Goal: Information Seeking & Learning: Learn about a topic

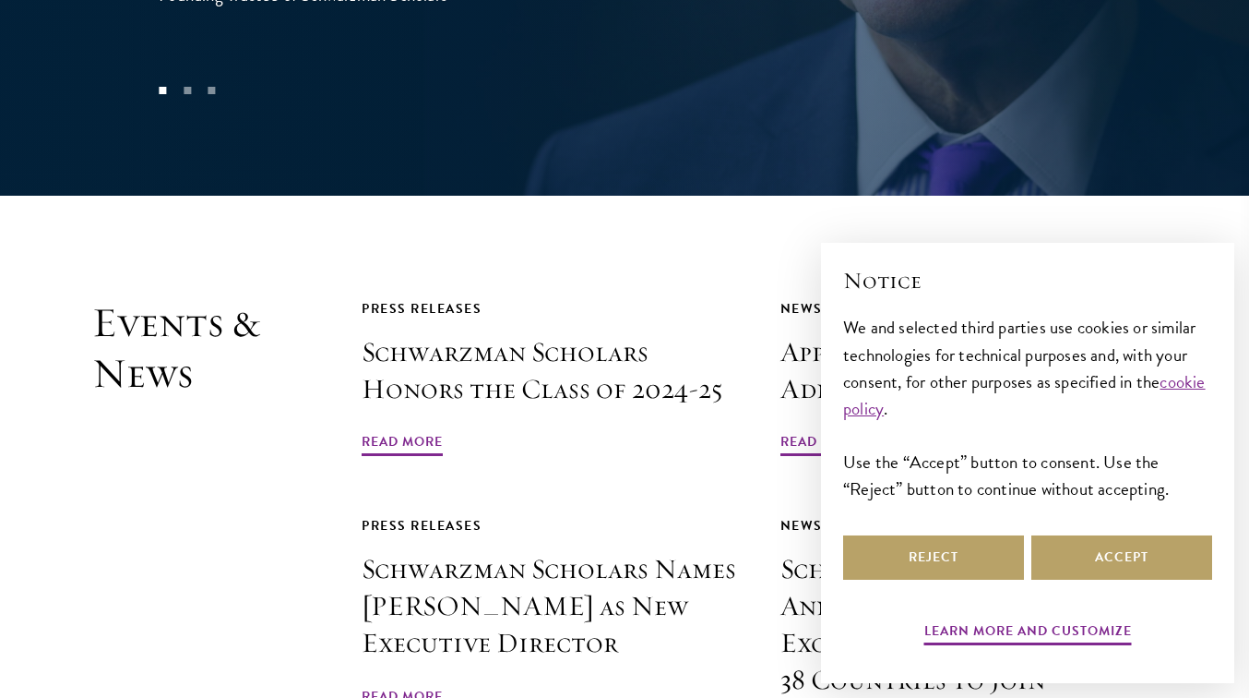
scroll to position [4100, 0]
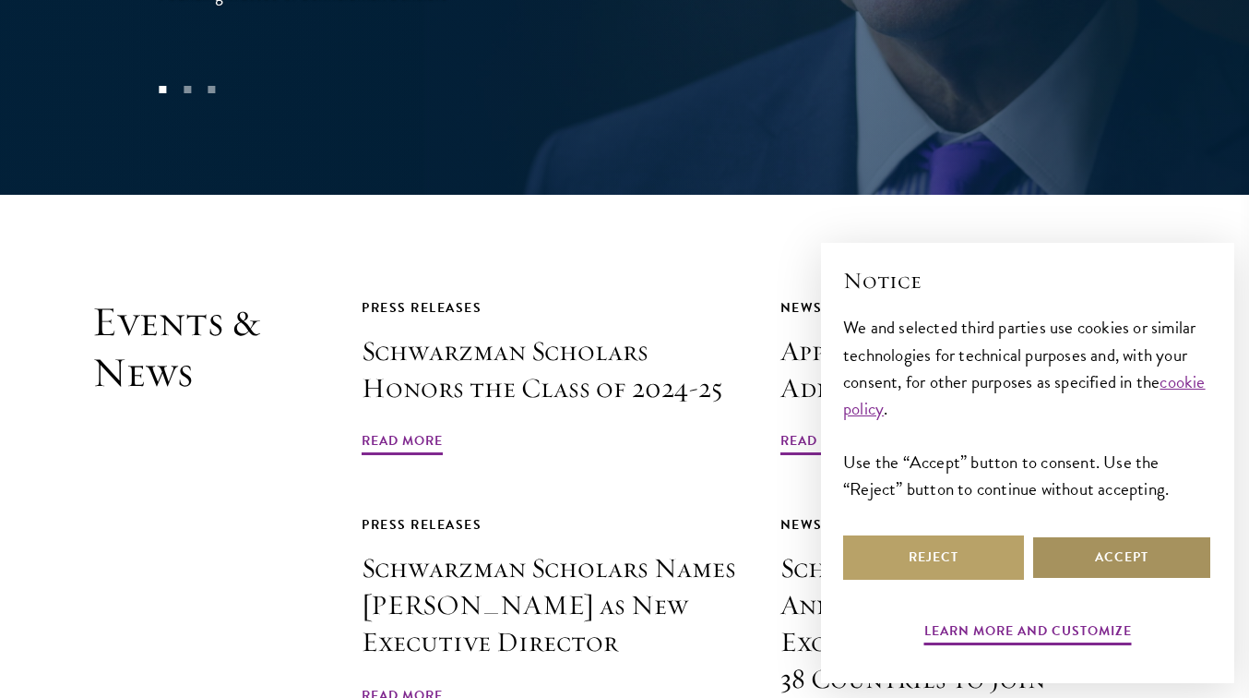
click at [1080, 552] on button "Accept" at bounding box center [1122, 557] width 181 height 44
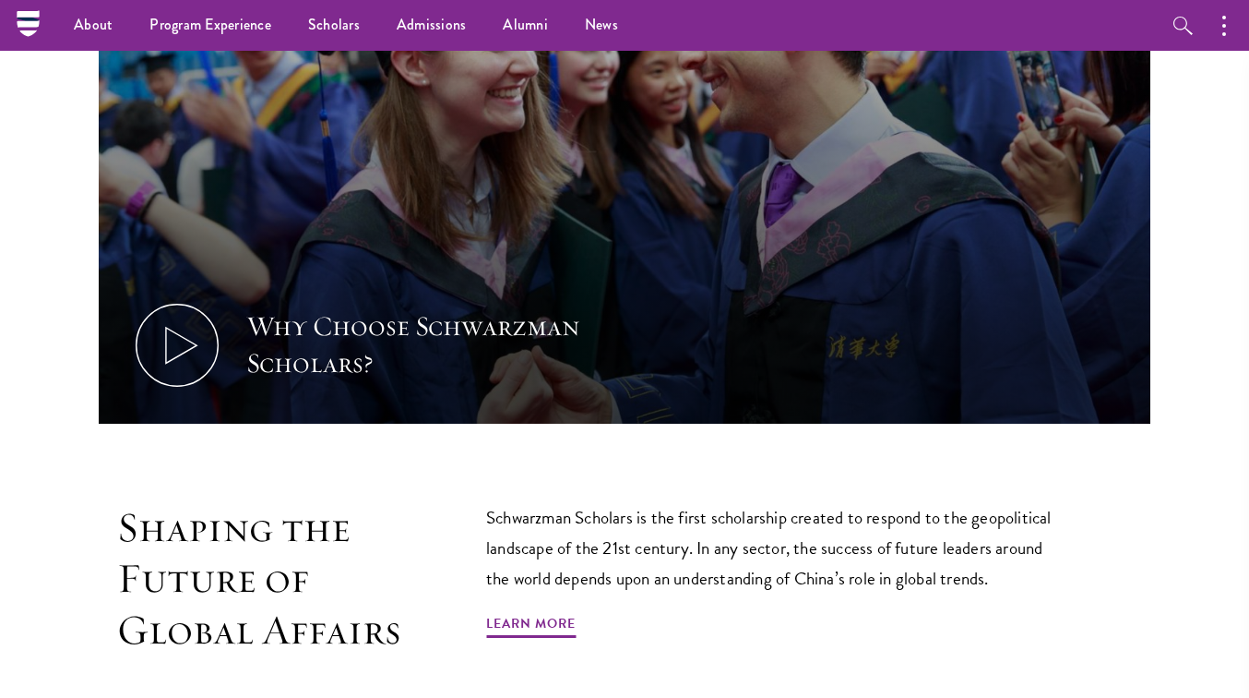
scroll to position [0, 0]
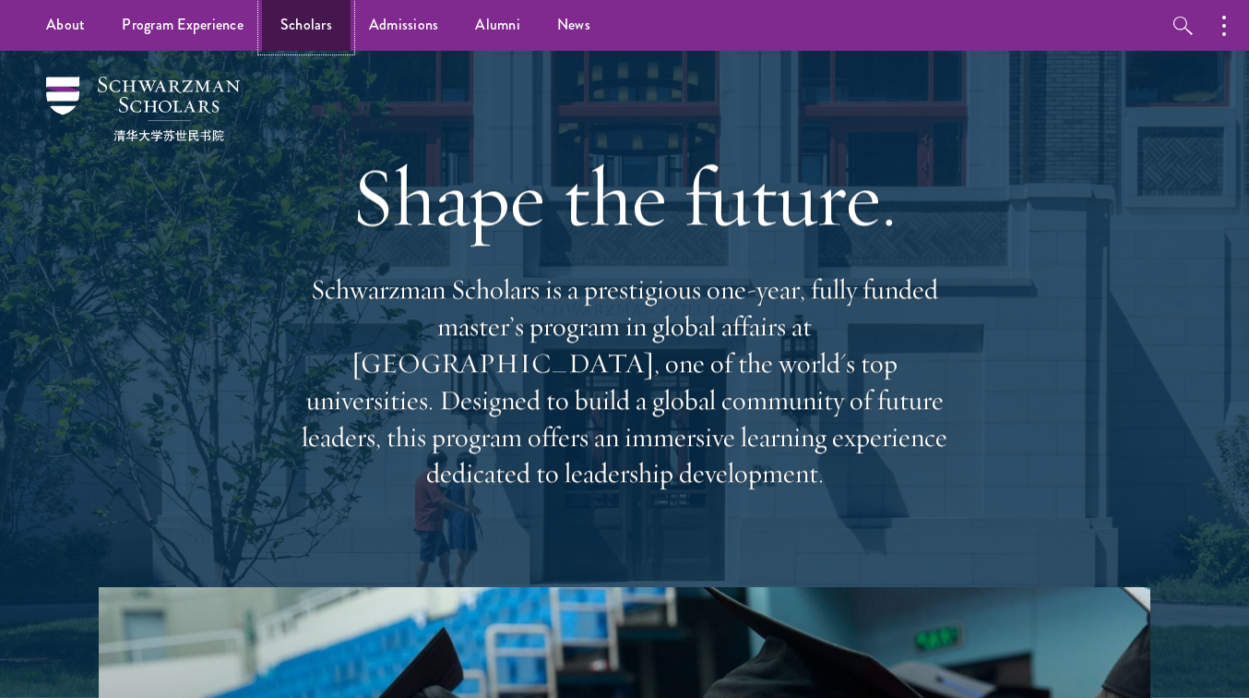
click at [300, 33] on link "Scholars" at bounding box center [306, 25] width 89 height 51
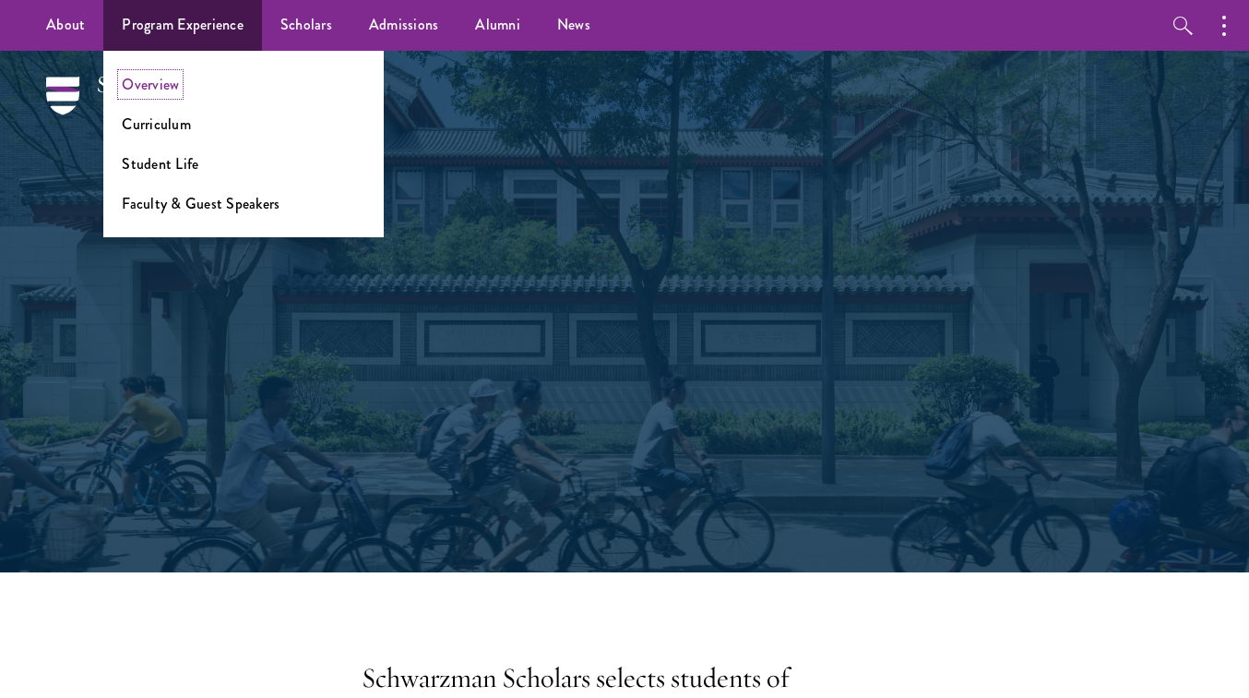
click at [165, 83] on link "Overview" at bounding box center [150, 84] width 57 height 21
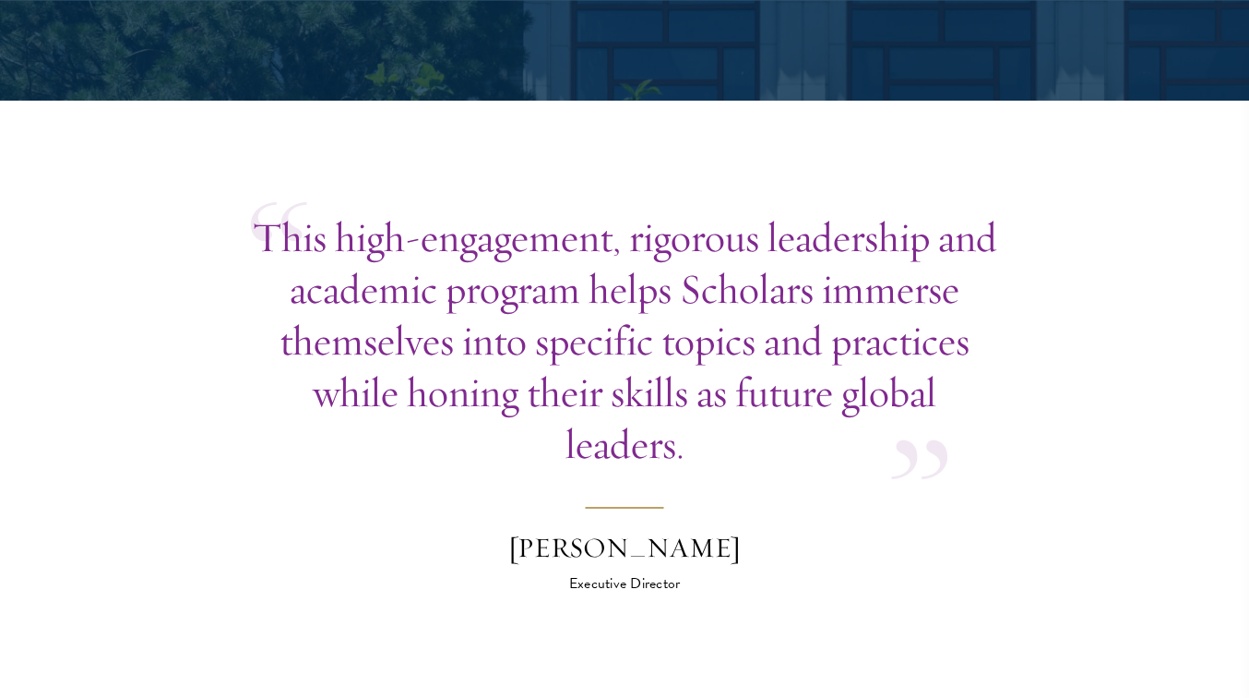
scroll to position [5278, 0]
